Goal: Find specific fact: Find specific fact

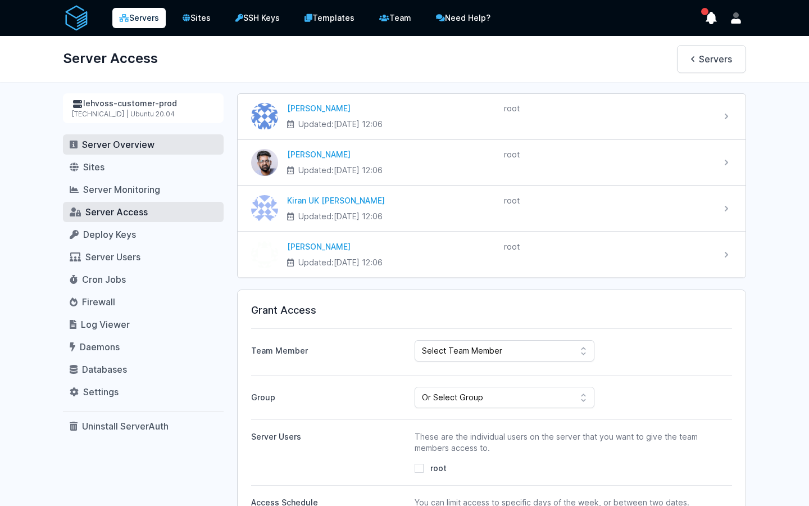
click at [146, 145] on span "Server Overview" at bounding box center [118, 144] width 72 height 11
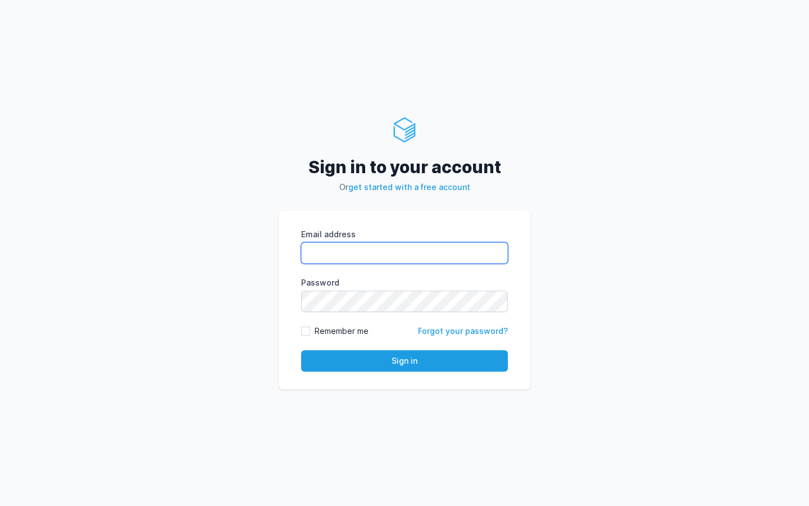
click at [351, 259] on input "Email address" at bounding box center [404, 252] width 207 height 21
type input "kiran@cied.in"
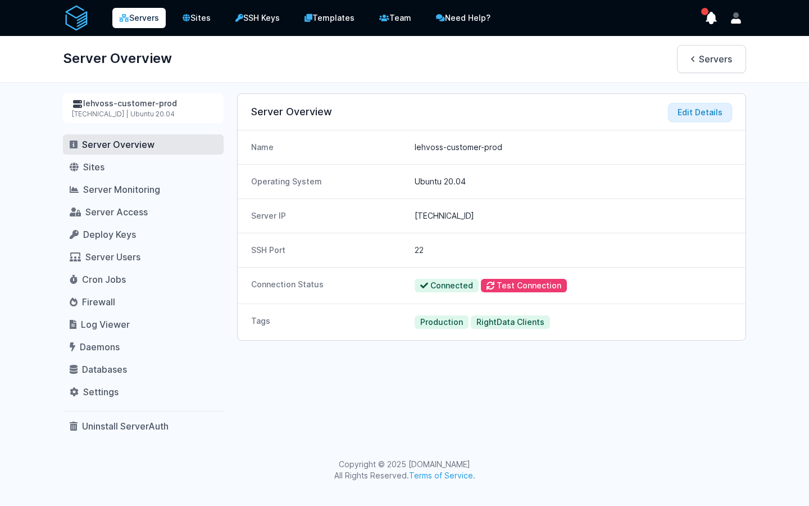
drag, startPoint x: 471, startPoint y: 219, endPoint x: 415, endPoint y: 219, distance: 56.2
click at [415, 219] on dd "165.232.79.15" at bounding box center [573, 215] width 317 height 11
copy dd "165.232.79.15"
click at [372, 234] on div "SSH Port 22" at bounding box center [492, 250] width 508 height 34
